Goal: Information Seeking & Learning: Learn about a topic

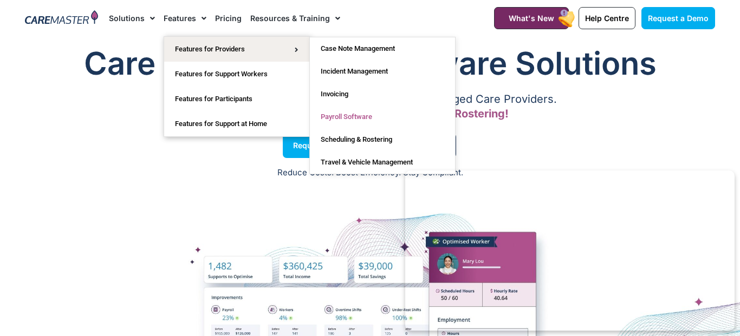
click at [362, 118] on link "Payroll Software" at bounding box center [382, 117] width 145 height 23
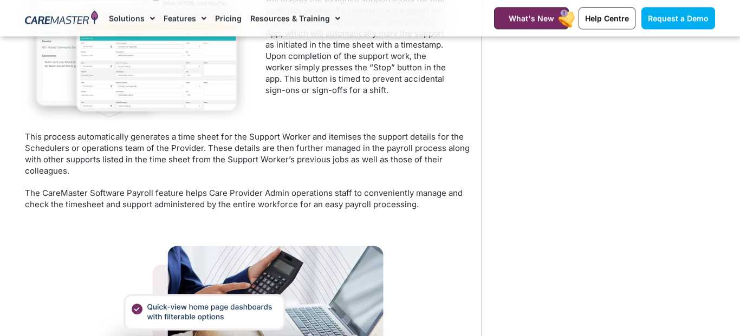
scroll to position [724, 0]
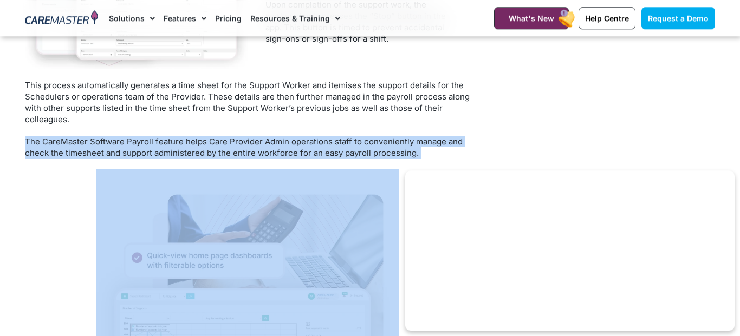
drag, startPoint x: 27, startPoint y: 140, endPoint x: 413, endPoint y: 167, distance: 386.8
copy div "The CareMaster Software Payroll feature helps Care Provider Admin operations st…"
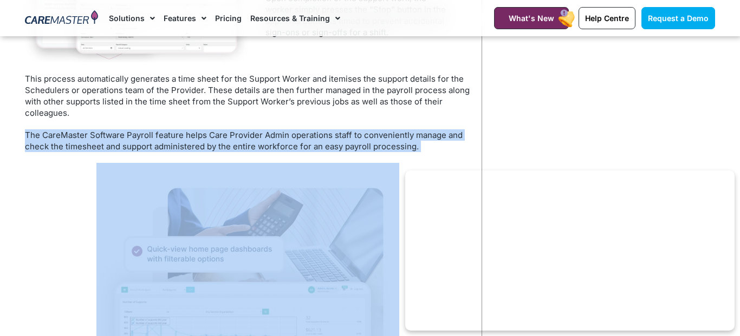
scroll to position [711, 0]
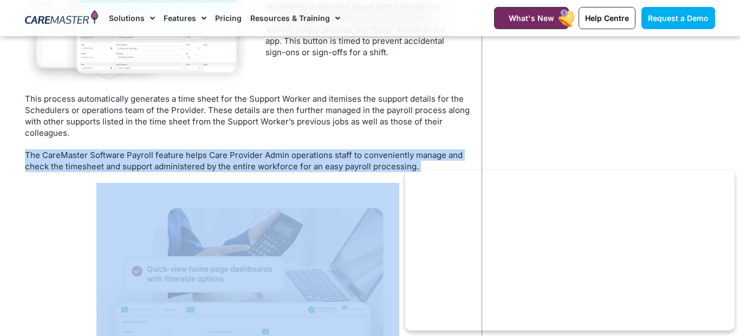
copy div "The CareMaster Software Payroll feature helps Care Provider Admin operations st…"
click at [264, 163] on p "The CareMaster Software Payroll feature helps Care Provider Admin operations st…" at bounding box center [248, 161] width 446 height 23
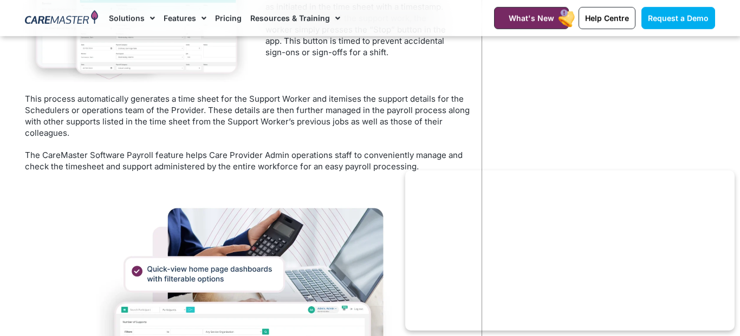
click at [264, 163] on p "The CareMaster Software Payroll feature helps Care Provider Admin operations st…" at bounding box center [248, 161] width 446 height 23
click at [266, 169] on p "The CareMaster Software Payroll feature helps Care Provider Admin operations st…" at bounding box center [248, 161] width 446 height 23
click at [261, 156] on p "The CareMaster Software Payroll feature helps Care Provider Admin operations st…" at bounding box center [248, 161] width 446 height 23
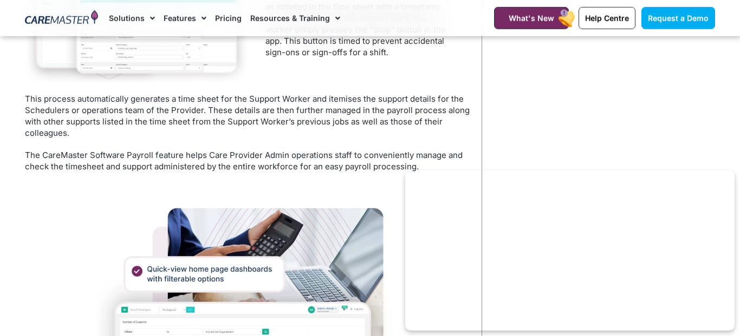
click at [178, 98] on p "This process automatically generates a time sheet for the Support Worker and it…" at bounding box center [248, 116] width 446 height 46
click at [167, 166] on p "The CareMaster Software Payroll feature helps Care Provider Admin operations st…" at bounding box center [248, 161] width 446 height 23
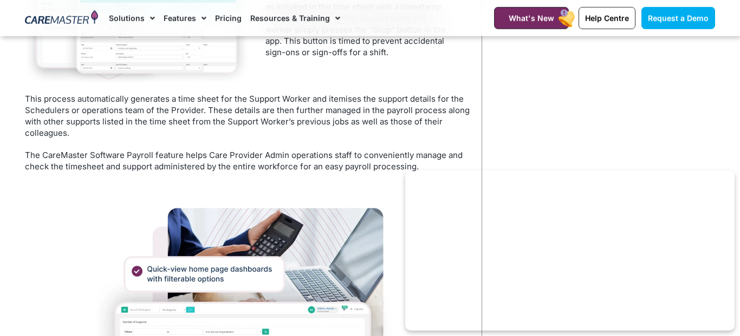
click at [167, 166] on p "The CareMaster Software Payroll feature helps Care Provider Admin operations st…" at bounding box center [248, 161] width 446 height 23
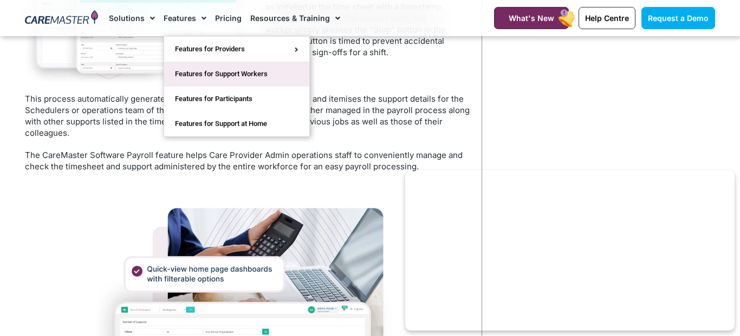
click at [226, 70] on link "Features for Support Workers" at bounding box center [236, 74] width 145 height 25
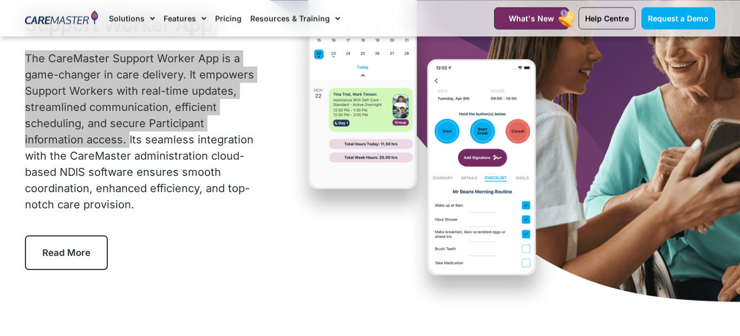
scroll to position [103, 0]
